Goal: Task Accomplishment & Management: Complete application form

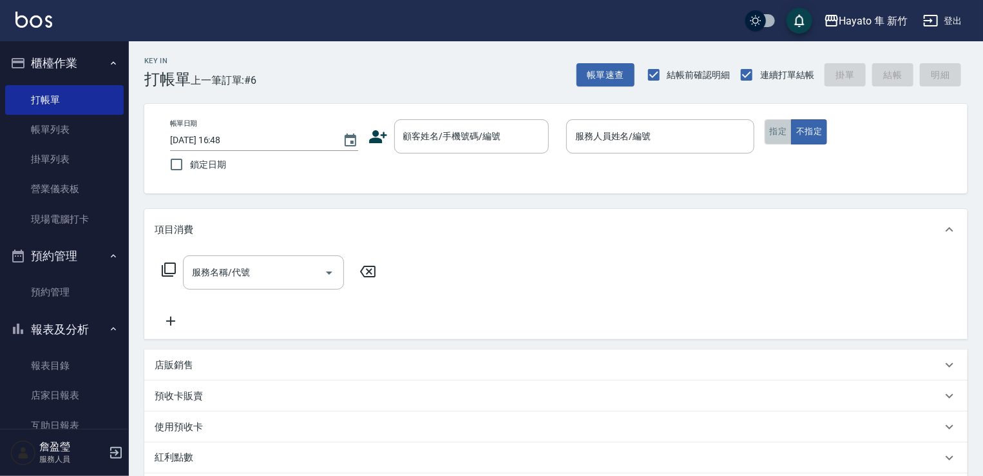
drag, startPoint x: 778, startPoint y: 130, endPoint x: 706, endPoint y: 133, distance: 72.2
click at [780, 130] on button "指定" at bounding box center [779, 131] width 28 height 25
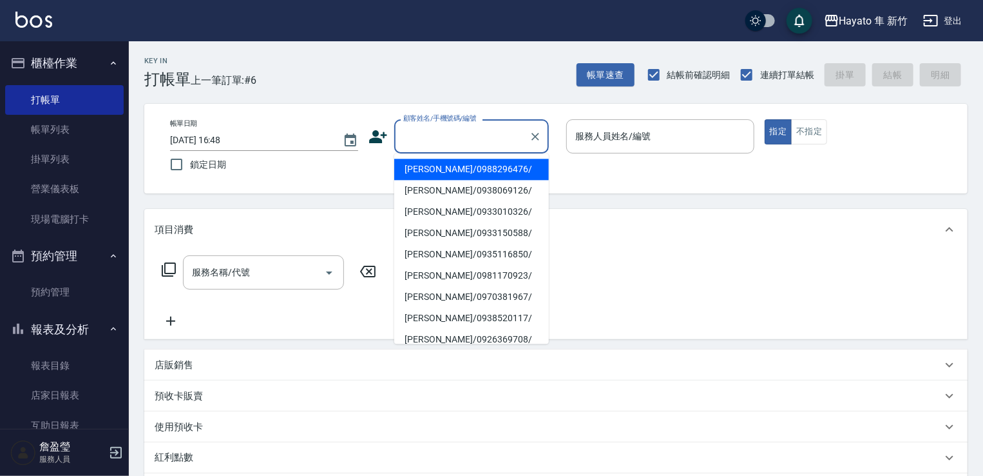
click at [459, 124] on div "顧客姓名/手機號碼/編號 顧客姓名/手機號碼/編號" at bounding box center [471, 136] width 155 height 34
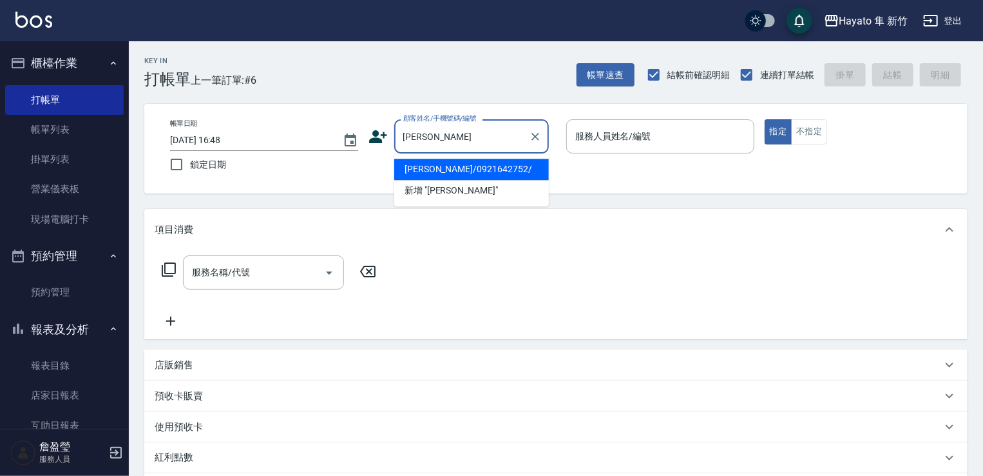
click at [469, 167] on li "[PERSON_NAME]/0921642752/" at bounding box center [471, 169] width 155 height 21
type input "[PERSON_NAME]/0921642752/"
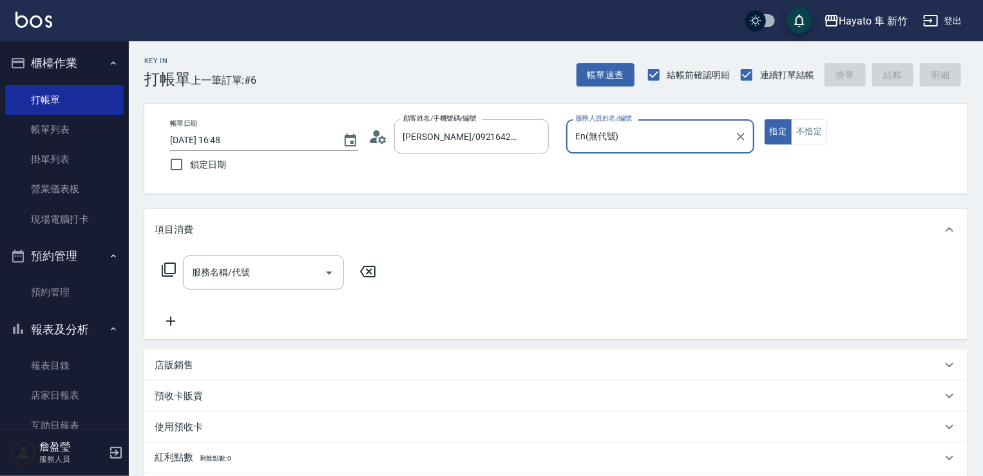
type input "En(無代號)"
click at [330, 273] on icon "Open" at bounding box center [329, 272] width 6 height 3
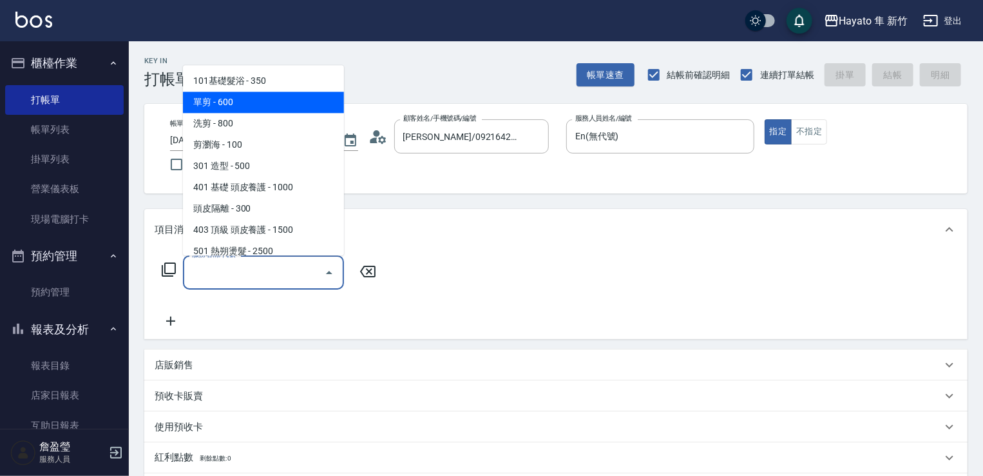
click at [262, 109] on span "單剪 - 600" at bounding box center [263, 101] width 161 height 21
type input "單剪(102)"
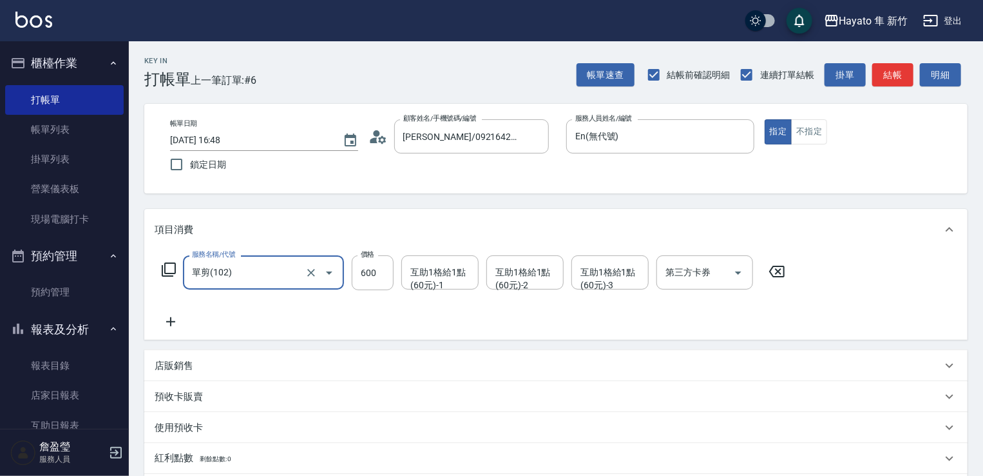
click at [171, 326] on icon at bounding box center [171, 321] width 32 height 15
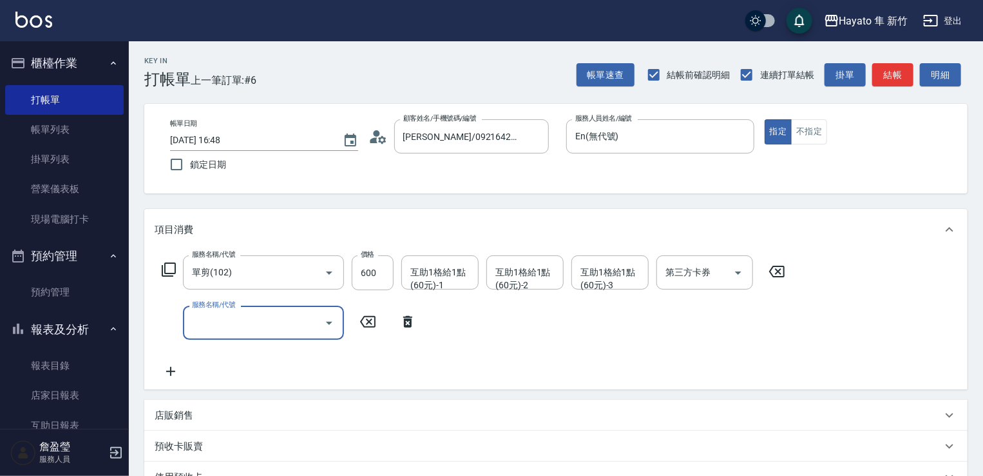
click at [325, 322] on icon "Open" at bounding box center [329, 322] width 15 height 15
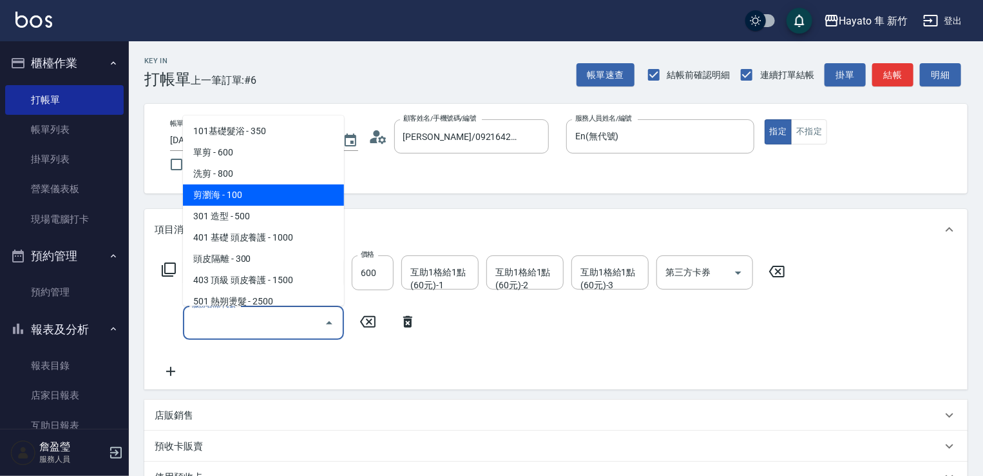
scroll to position [224, 0]
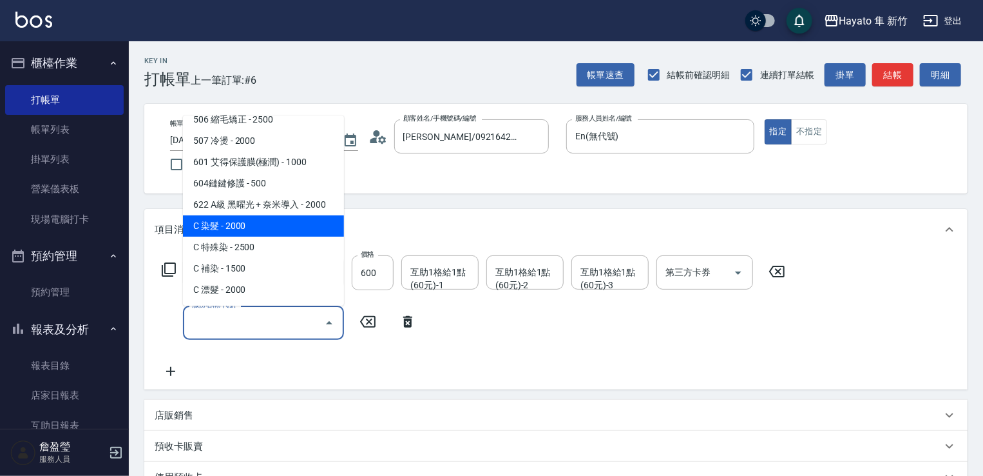
click at [263, 235] on span "C 染髮 - 2000" at bounding box center [263, 225] width 161 height 21
type input "C 染髮(701)"
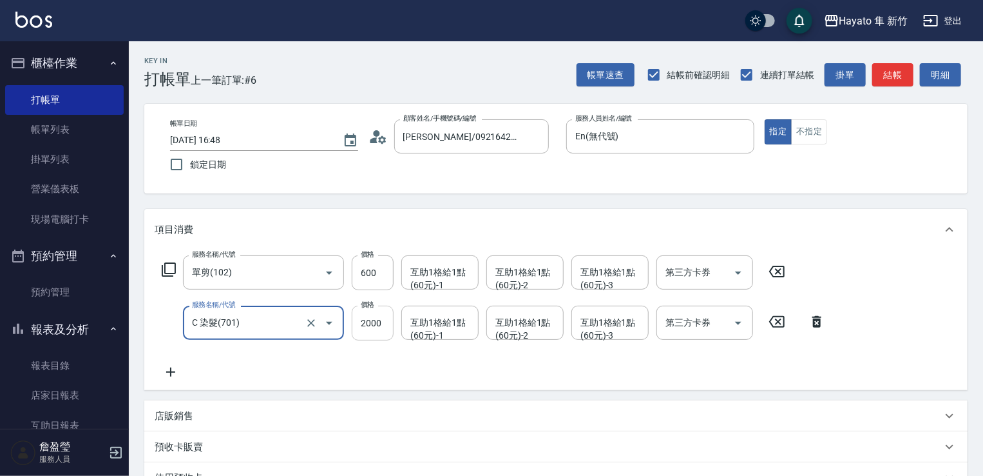
click at [372, 318] on input "2000" at bounding box center [373, 322] width 42 height 35
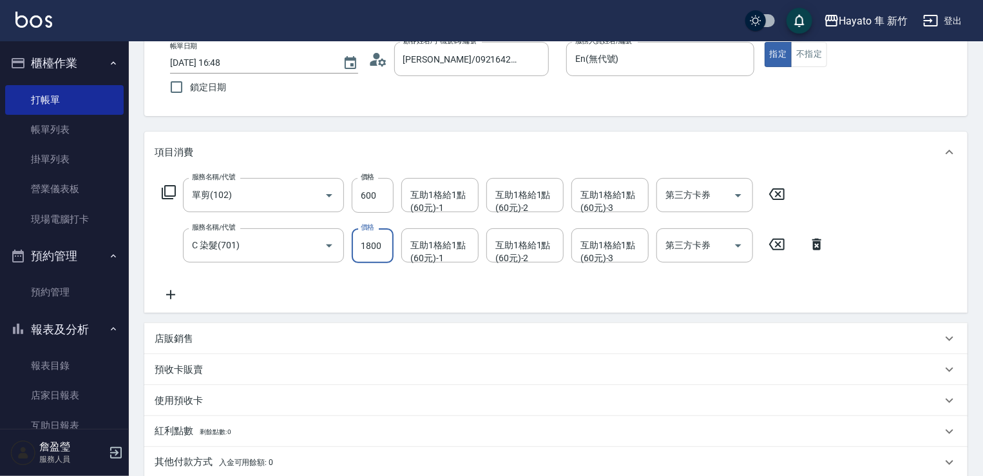
scroll to position [193, 0]
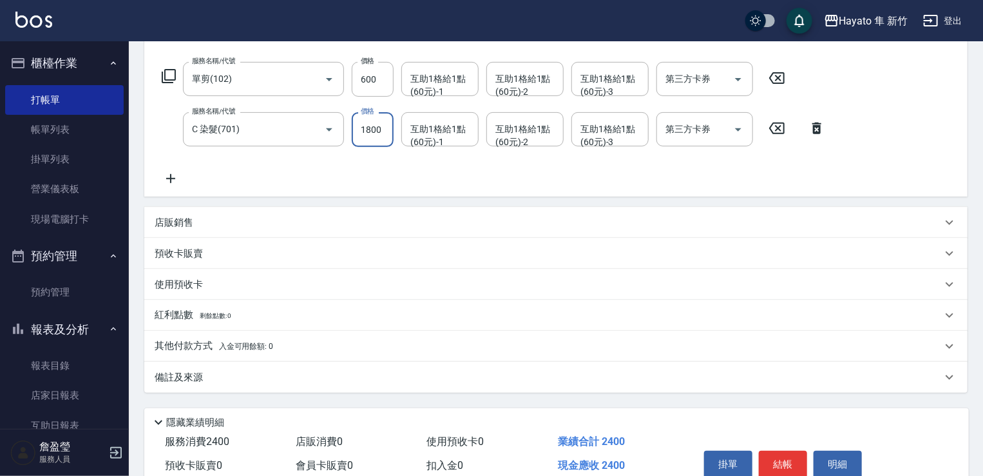
type input "1800"
click at [294, 351] on div "其他付款方式 入金可用餘額: 0" at bounding box center [548, 346] width 787 height 14
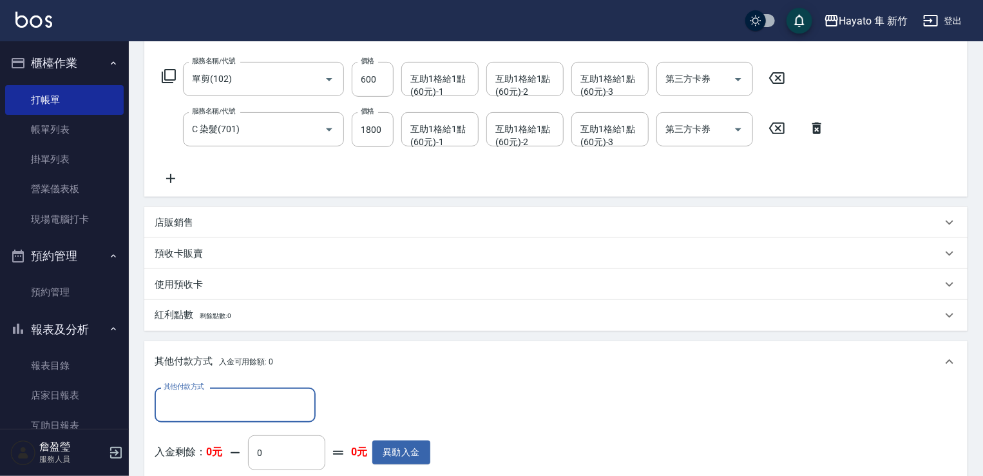
scroll to position [0, 0]
click at [274, 394] on div "其他付款方式" at bounding box center [235, 404] width 161 height 34
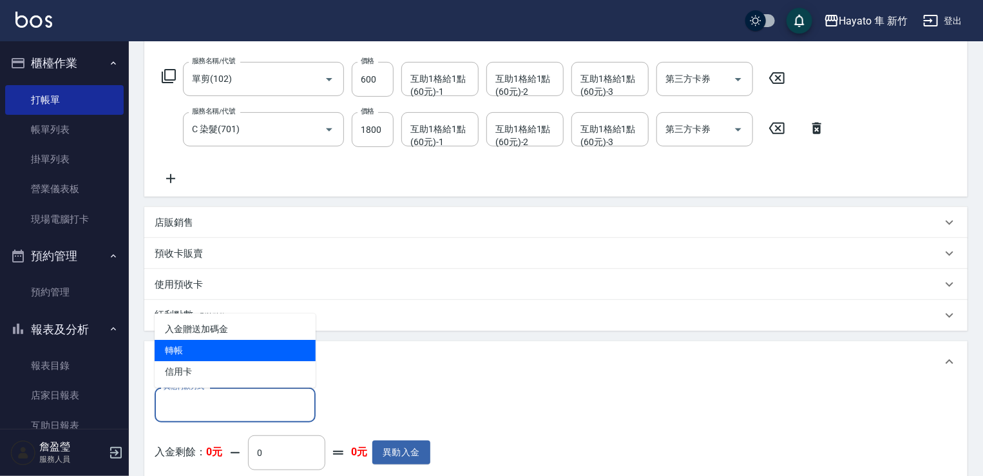
click at [227, 351] on span "轉帳" at bounding box center [235, 350] width 161 height 21
type input "轉帳"
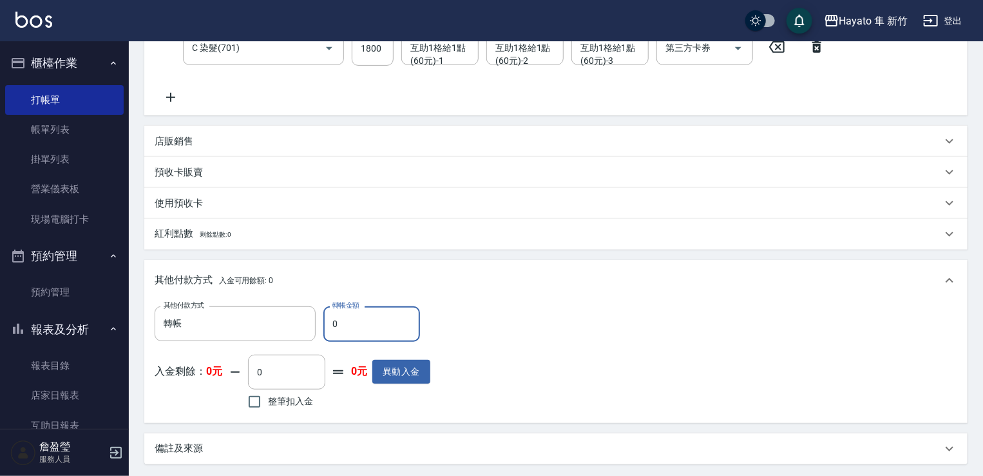
scroll to position [407, 0]
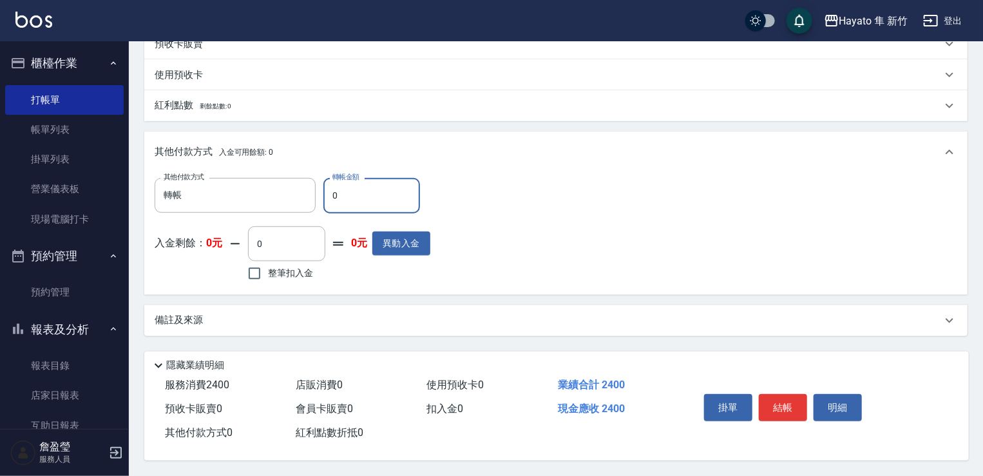
drag, startPoint x: 346, startPoint y: 194, endPoint x: 316, endPoint y: 199, distance: 30.1
click at [316, 199] on div "其他付款方式 轉帳 其他付款方式 轉帳金額 0 轉帳金額" at bounding box center [293, 195] width 276 height 35
type input "2400"
click at [242, 320] on div "備註及來源" at bounding box center [548, 320] width 787 height 14
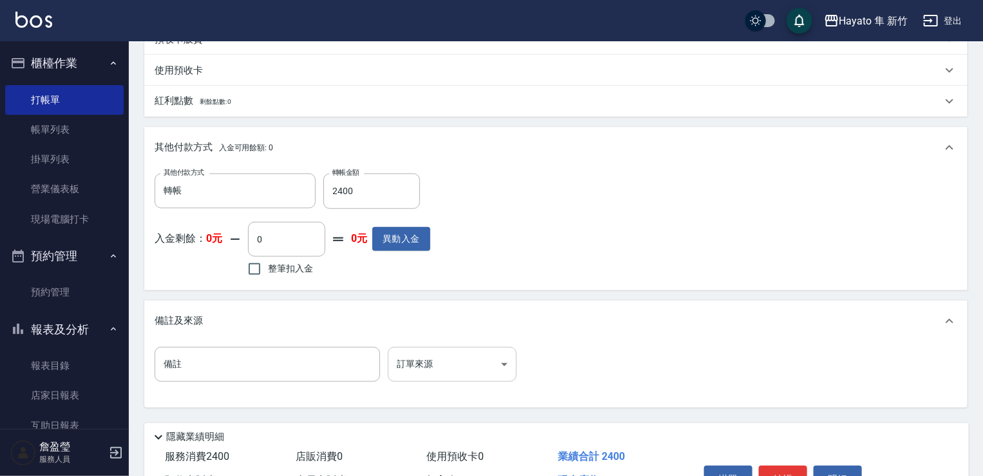
click at [469, 352] on body "Hayato 隼 新竹 登出 櫃檯作業 打帳單 帳單列表 掛單列表 營業儀表板 現場電腦打卡 預約管理 預約管理 報表及分析 報表目錄 店家日報表 互助日報表…" at bounding box center [491, 70] width 983 height 954
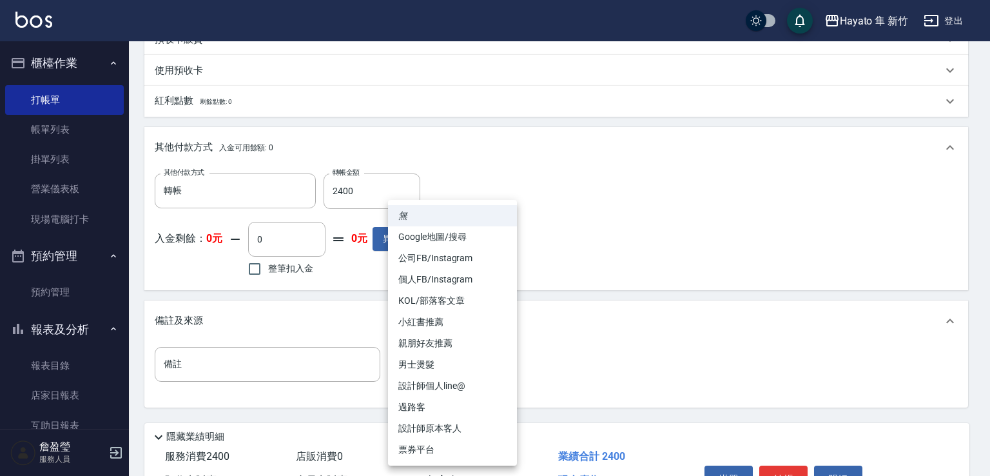
click at [459, 424] on li "設計師原本客人" at bounding box center [452, 428] width 129 height 21
type input "設計師原本客人"
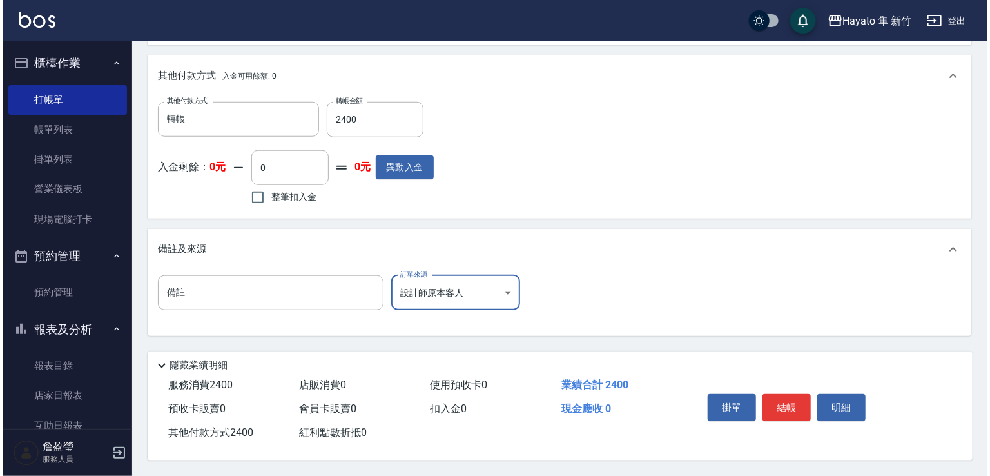
scroll to position [483, 0]
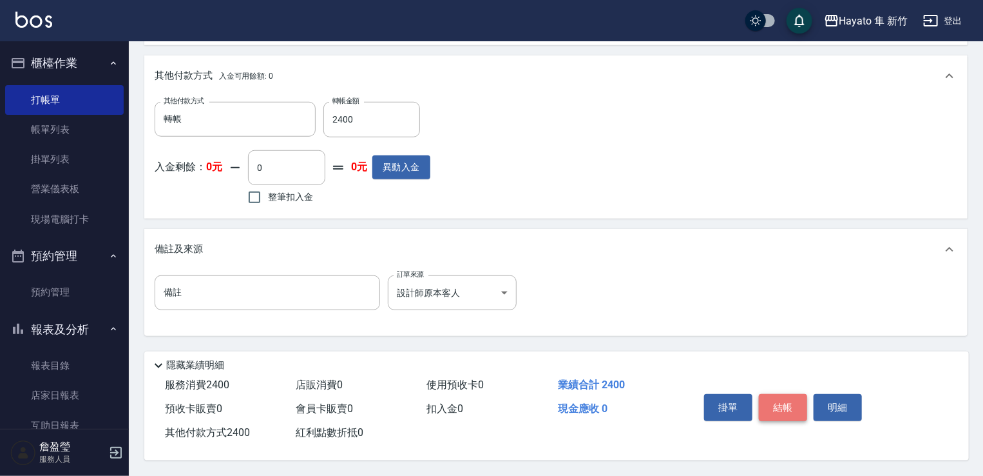
click at [790, 410] on button "結帳" at bounding box center [783, 407] width 48 height 27
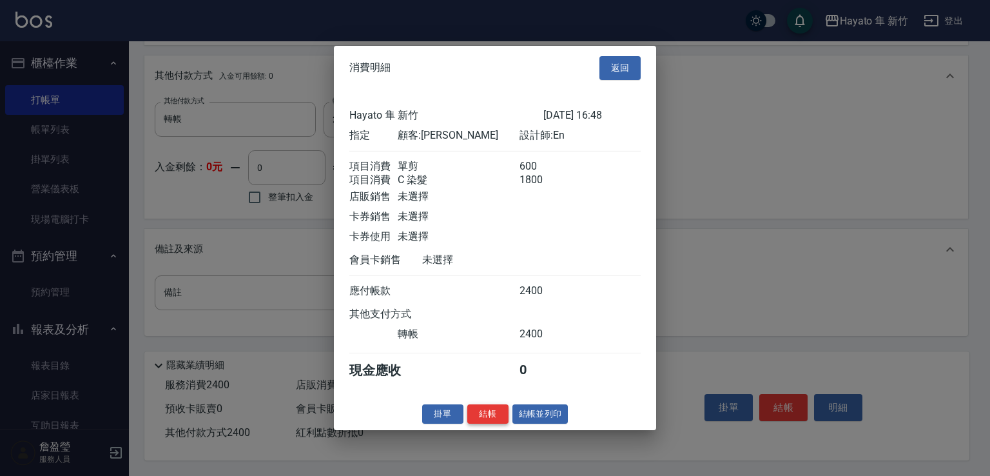
click at [488, 418] on button "結帳" at bounding box center [487, 413] width 41 height 20
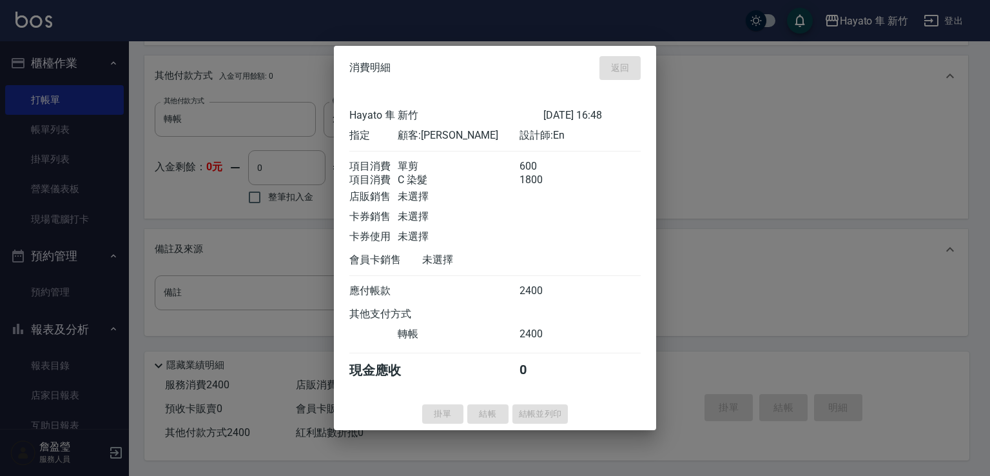
type input "[DATE] 17:53"
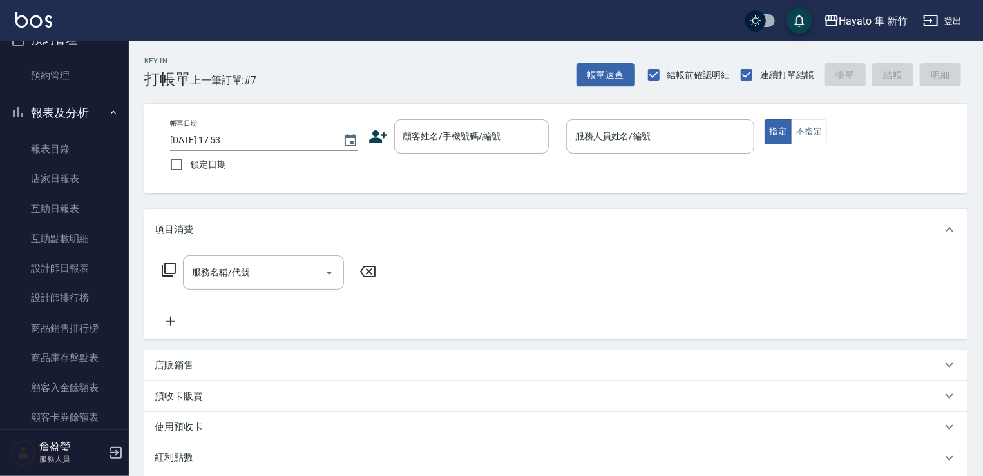
scroll to position [387, 0]
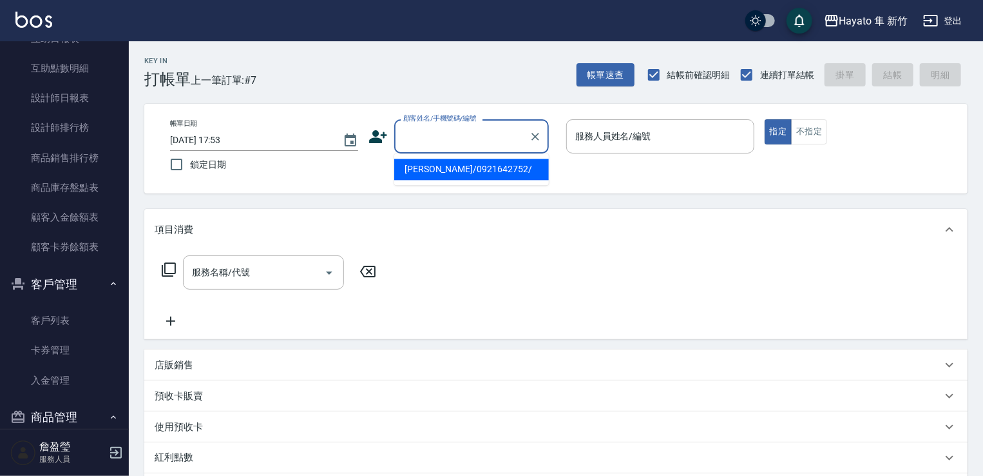
click at [459, 128] on input "顧客姓名/手機號碼/編號" at bounding box center [462, 136] width 124 height 23
click at [451, 168] on li "[PERSON_NAME]/0932290598/" at bounding box center [471, 169] width 155 height 21
type input "[PERSON_NAME]/0932290598/"
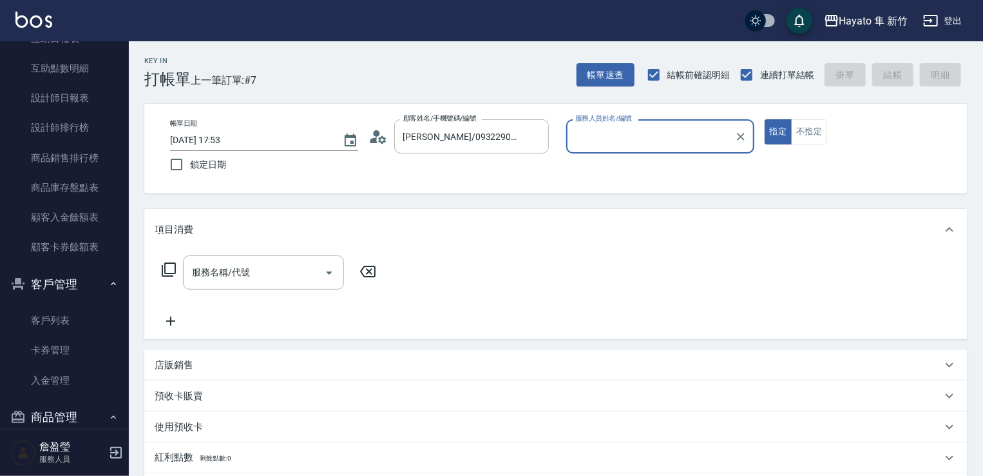
type input "[PERSON_NAME](無代號)"
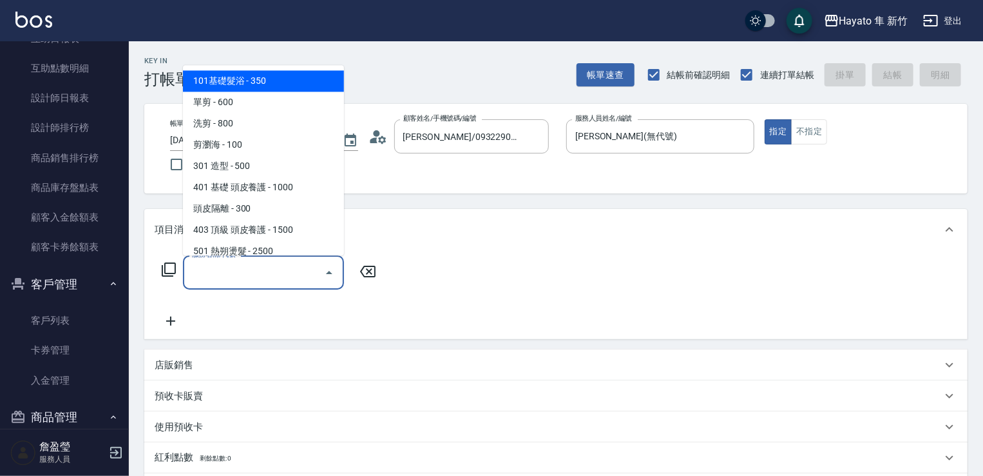
click at [296, 282] on input "服務名稱/代號" at bounding box center [254, 272] width 130 height 23
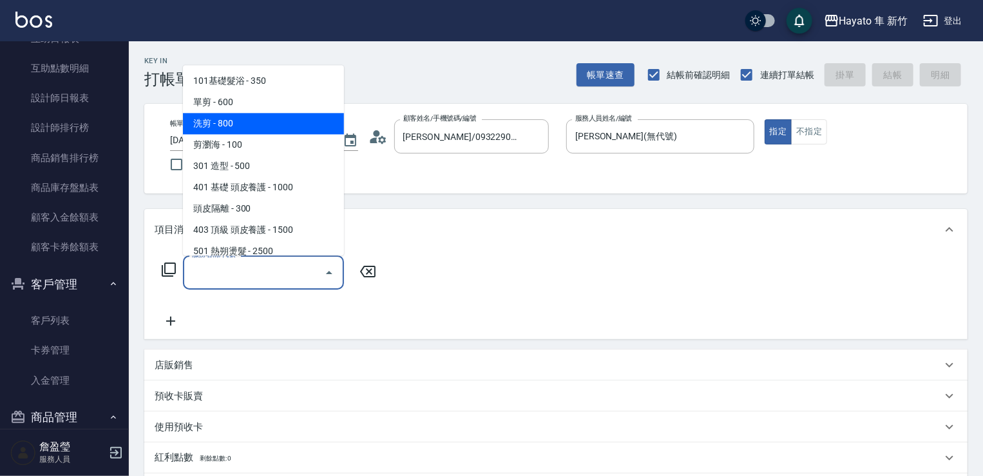
click at [250, 126] on span "洗剪 - 800" at bounding box center [263, 123] width 161 height 21
type input "洗剪(201)"
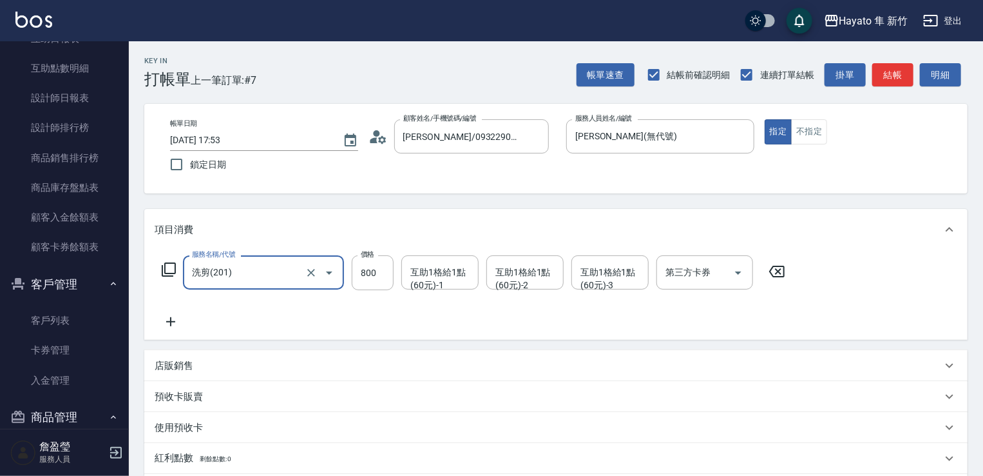
click at [634, 334] on div "服務名稱/代號 洗剪(201) 服務名稱/代號 價格 800 價格 互助1格給1點(60元)-1 互助1格給1點(60元)-1 互助1格給1點(60元)-2 …" at bounding box center [555, 295] width 823 height 90
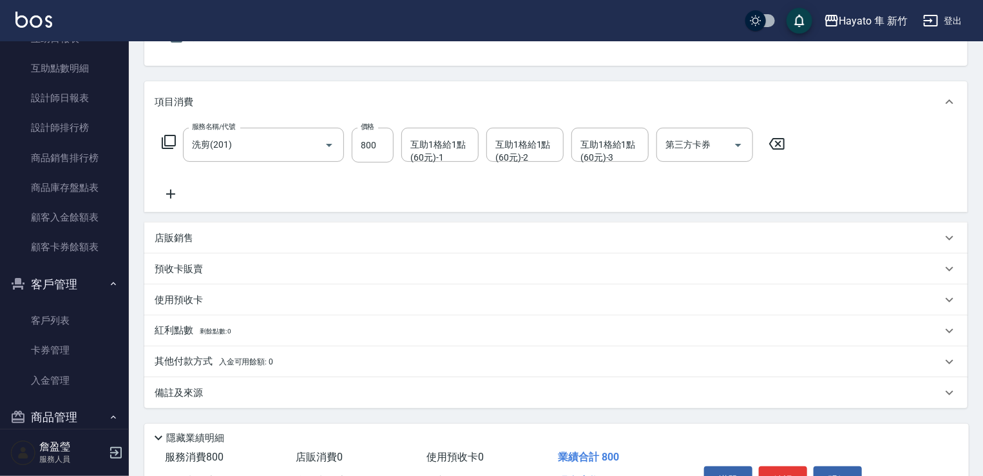
scroll to position [204, 0]
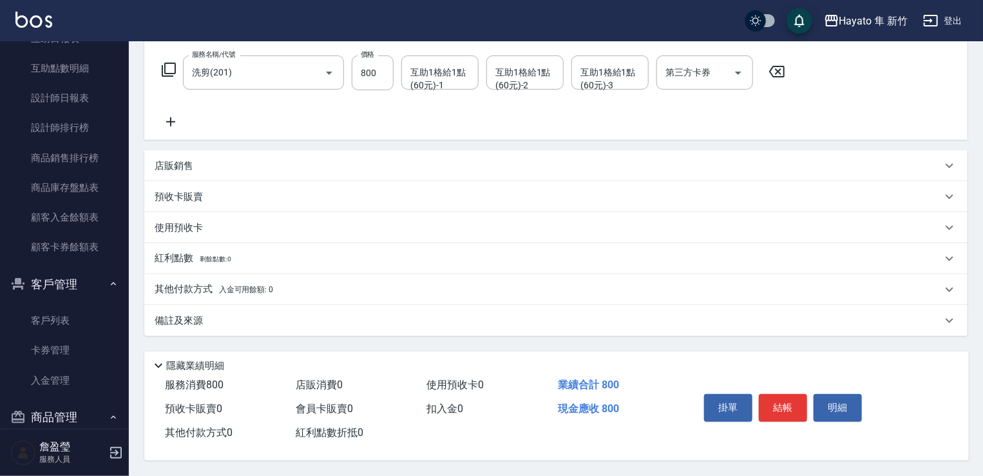
click at [320, 315] on div "備註及來源" at bounding box center [548, 321] width 787 height 14
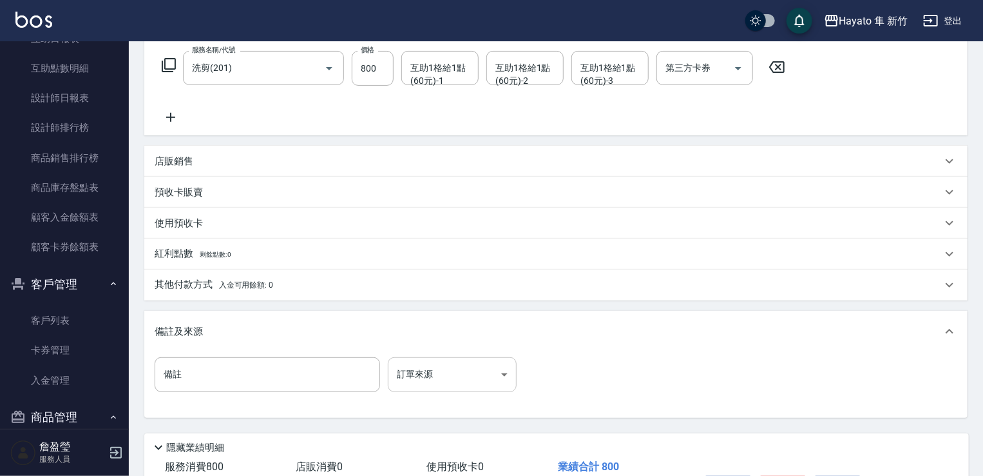
click at [441, 376] on body "Hayato 隼 新竹 登出 櫃檯作業 打帳單 帳單列表 掛單列表 營業儀表板 現場電腦打卡 預約管理 預約管理 報表及分析 報表目錄 店家日報表 互助日報表…" at bounding box center [491, 177] width 983 height 762
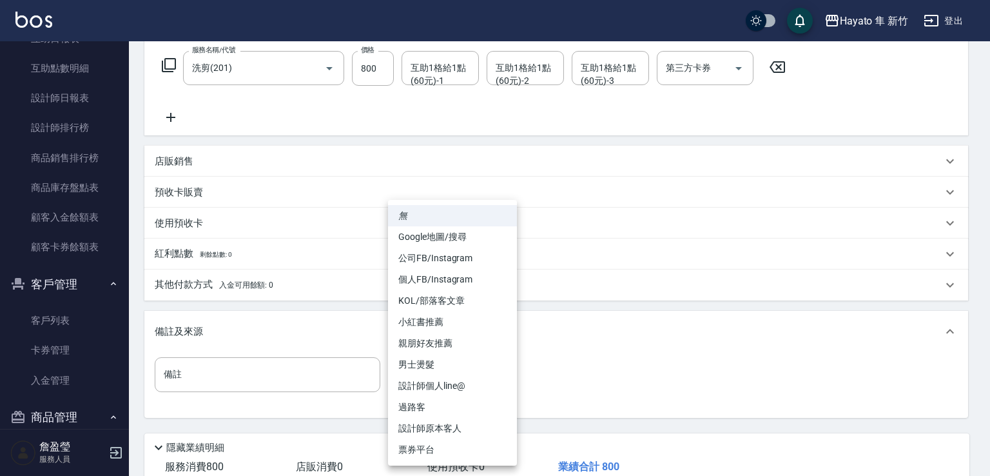
click at [444, 428] on li "設計師原本客人" at bounding box center [452, 428] width 129 height 21
type input "設計師原本客人"
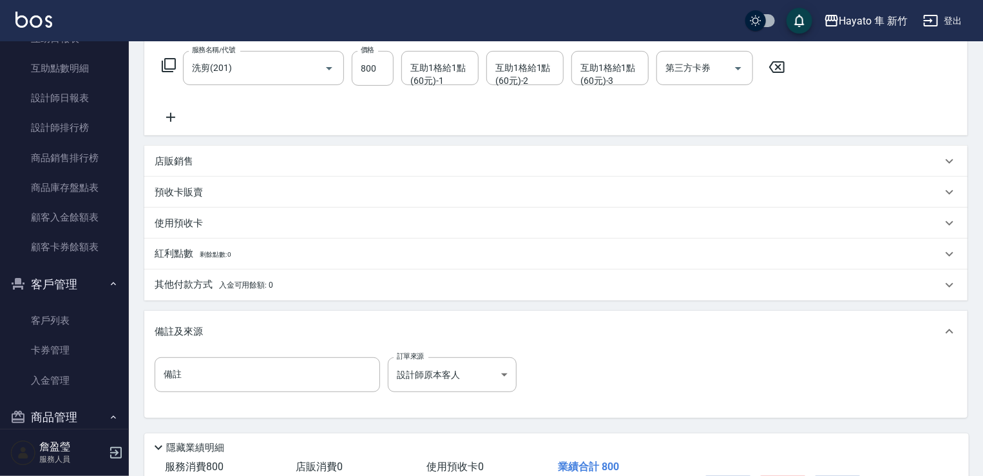
click at [602, 370] on div "備註 備註 訂單來源 設計師原本客人 設計師原本客人 訂單來源" at bounding box center [556, 382] width 803 height 50
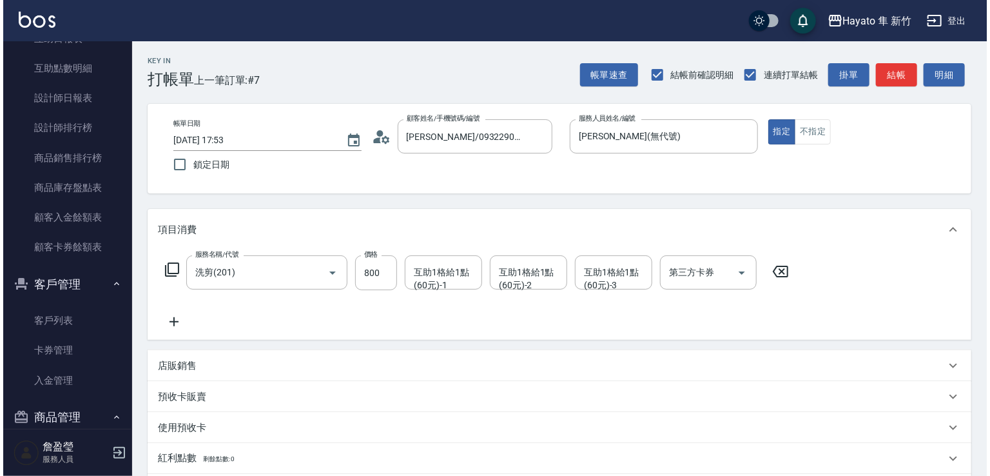
scroll to position [291, 0]
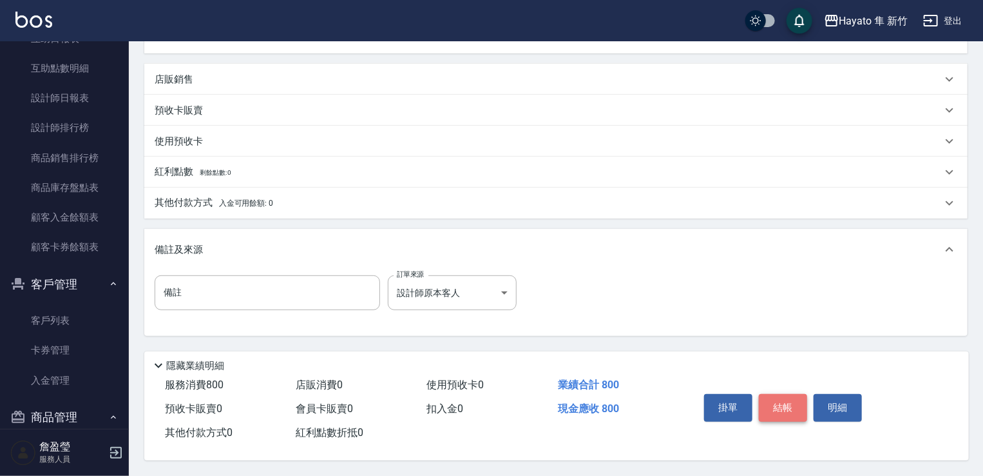
click at [788, 410] on button "結帳" at bounding box center [783, 407] width 48 height 27
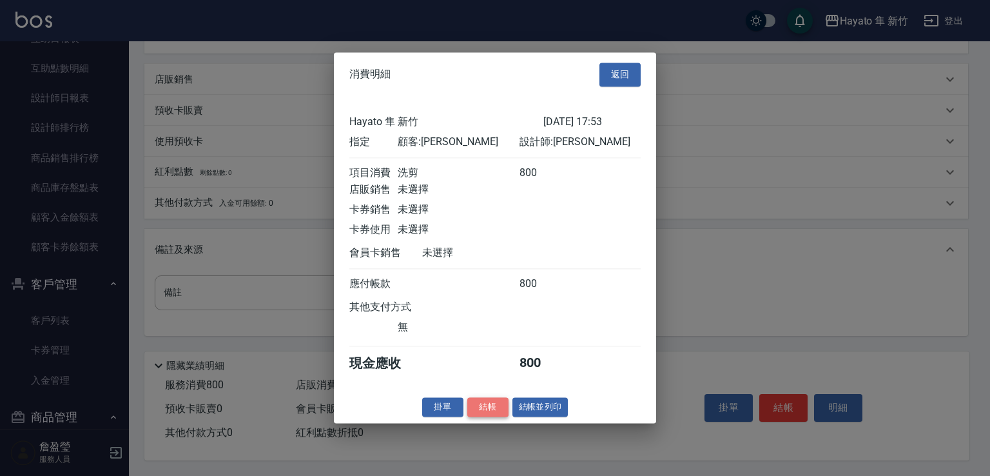
click at [479, 413] on button "結帳" at bounding box center [487, 407] width 41 height 20
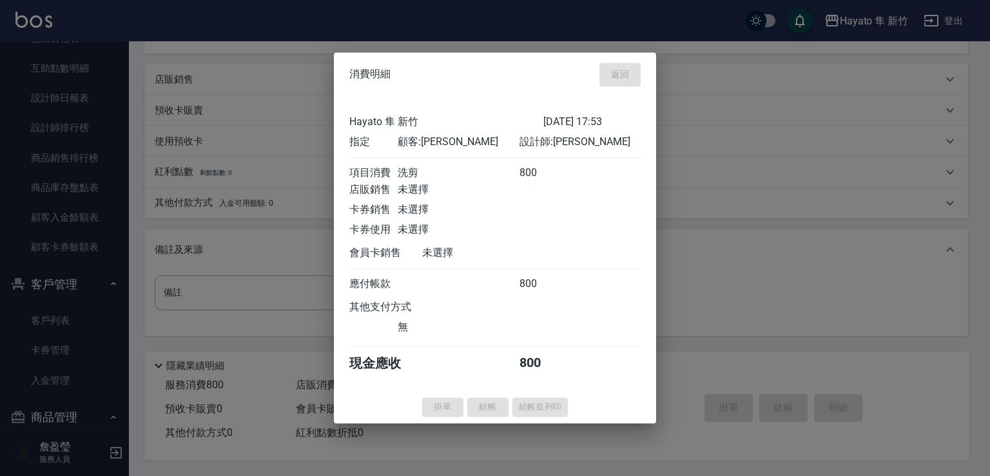
type input "[DATE] 18:29"
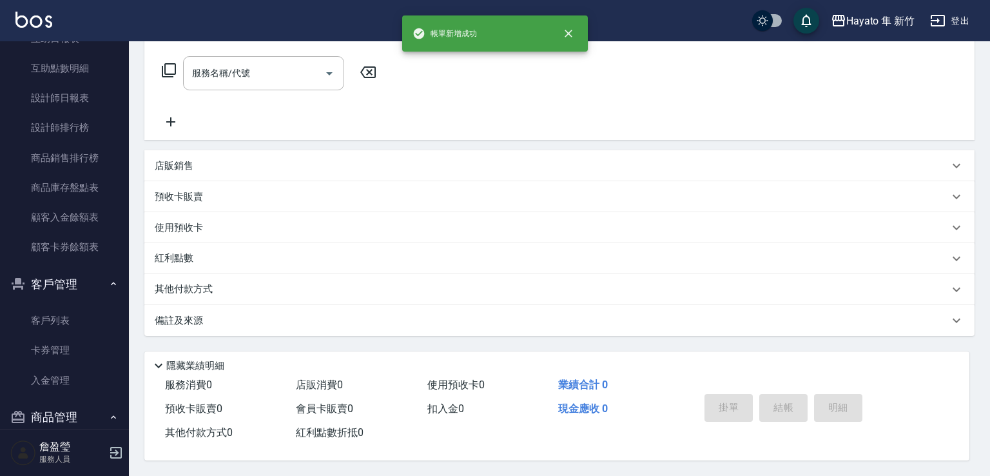
scroll to position [0, 0]
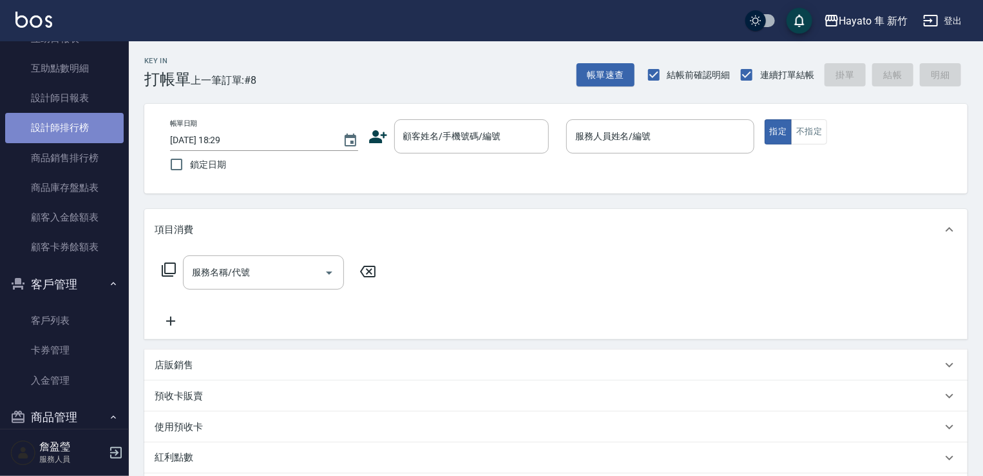
click at [100, 120] on link "設計師排行榜" at bounding box center [64, 128] width 119 height 30
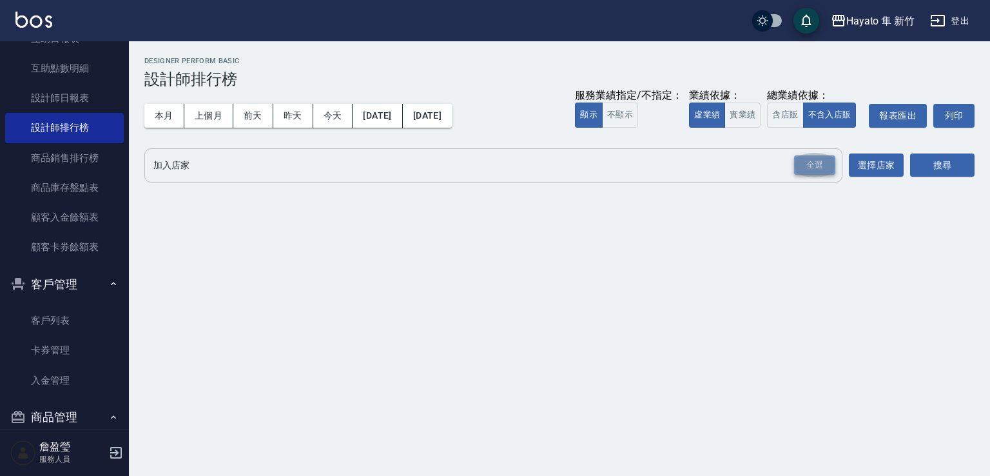
drag, startPoint x: 814, startPoint y: 157, endPoint x: 933, endPoint y: 191, distance: 123.4
click at [816, 160] on div "全選" at bounding box center [814, 165] width 41 height 20
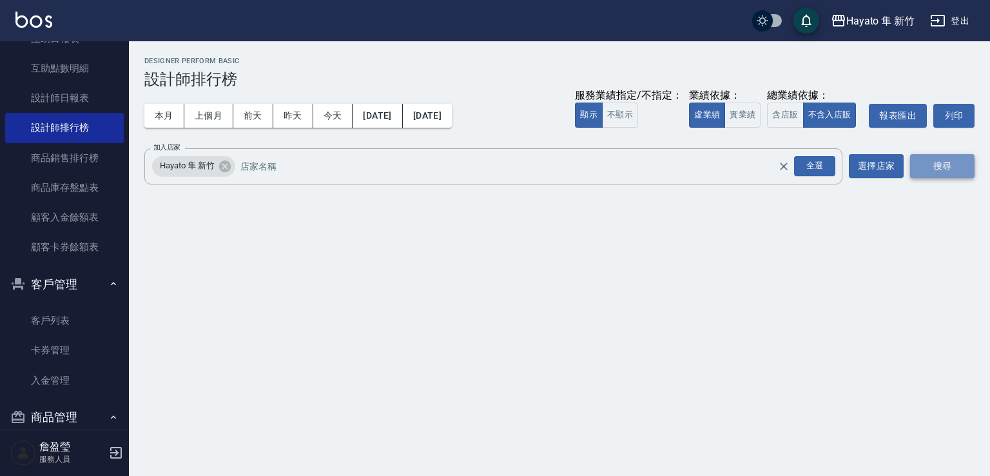
click at [948, 159] on button "搜尋" at bounding box center [942, 166] width 64 height 24
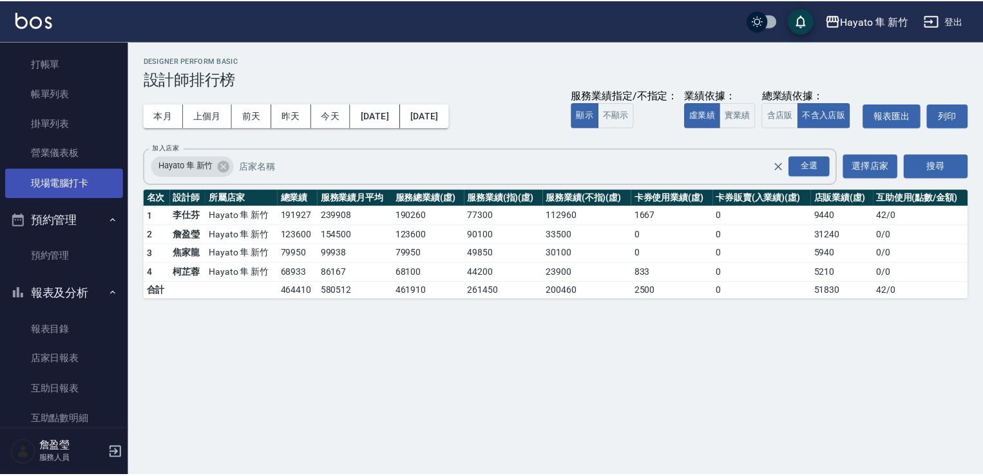
scroll to position [29, 0]
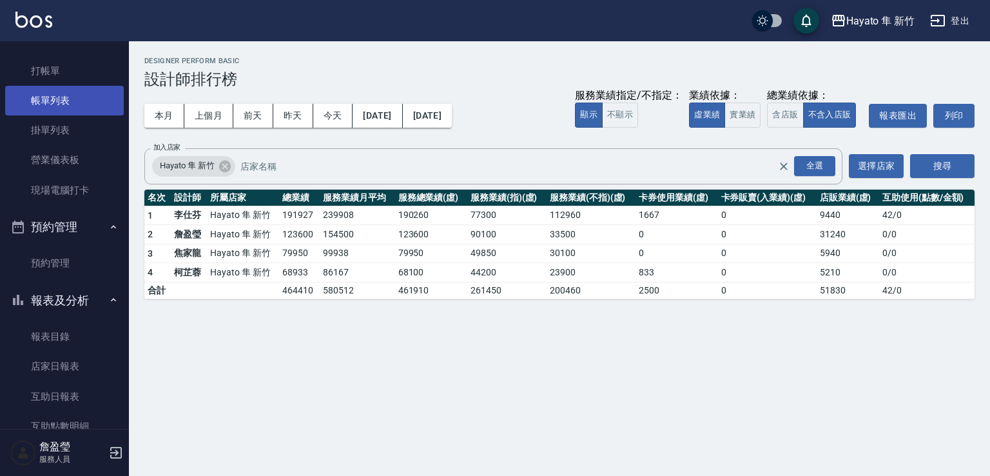
click at [108, 99] on link "帳單列表" at bounding box center [64, 101] width 119 height 30
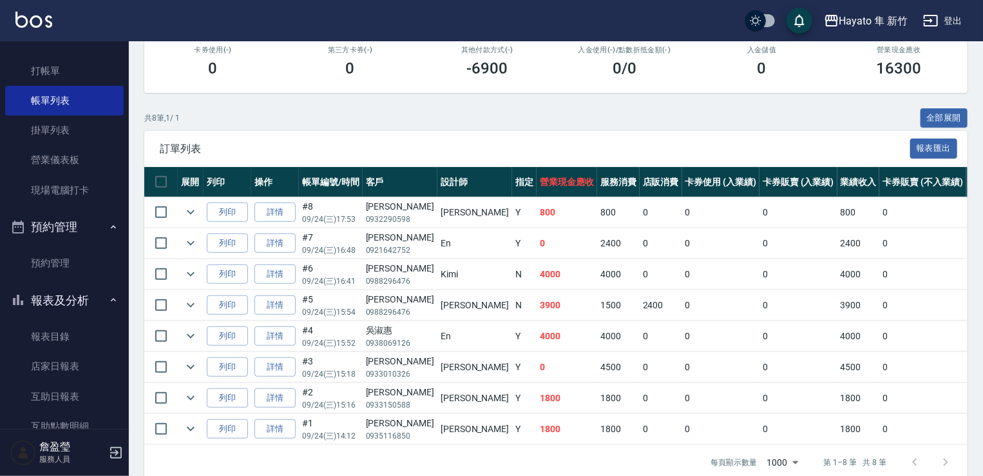
scroll to position [258, 0]
